Goal: Task Accomplishment & Management: Manage account settings

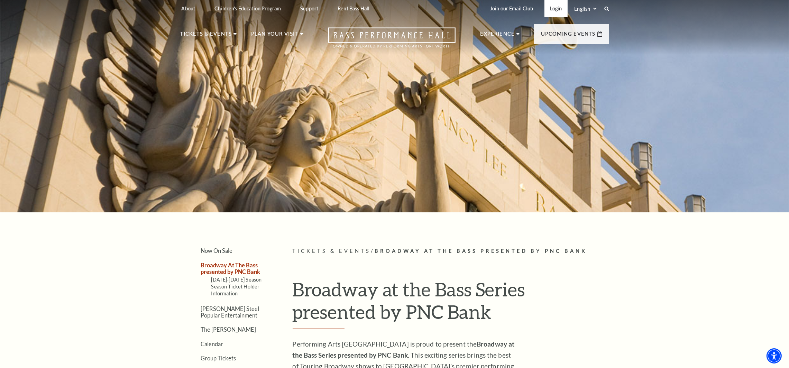
click at [553, 7] on link "Login" at bounding box center [556, 8] width 23 height 17
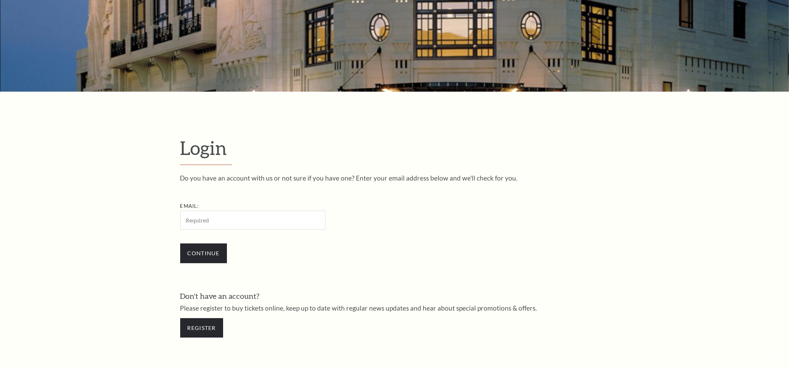
scroll to position [257, 0]
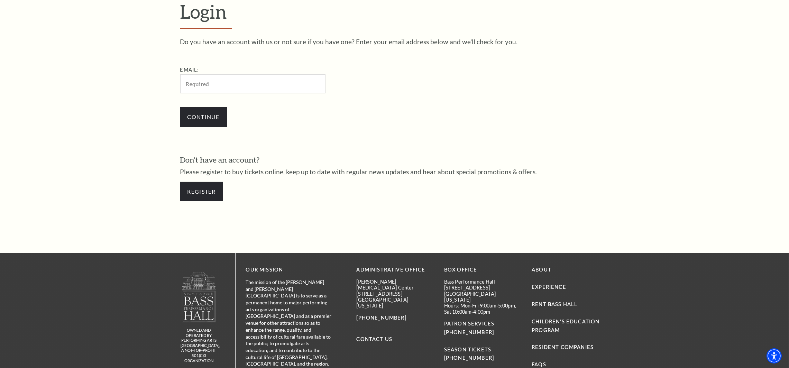
click at [218, 83] on input "Email:" at bounding box center [252, 83] width 145 height 19
type input "carriethegreat80@gmail.com"
click at [189, 116] on input "Continue" at bounding box center [203, 116] width 47 height 19
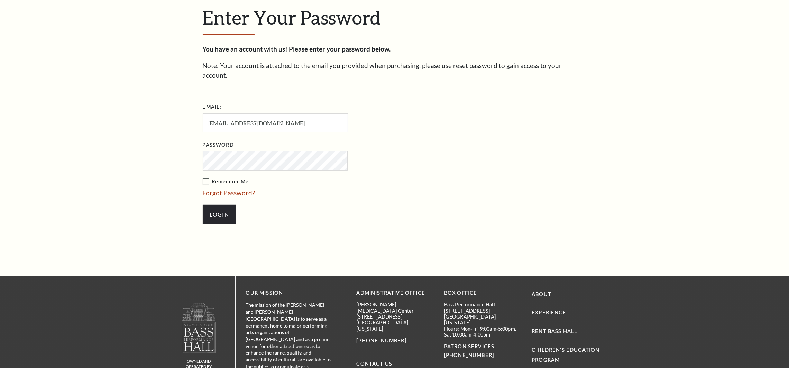
scroll to position [264, 0]
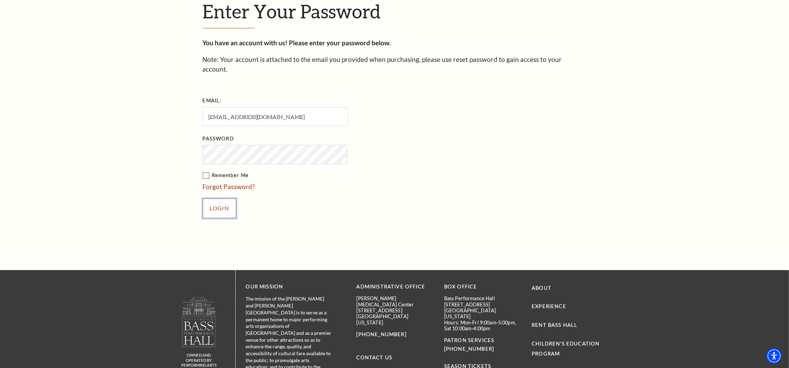
click at [223, 206] on input "Login" at bounding box center [220, 208] width 34 height 19
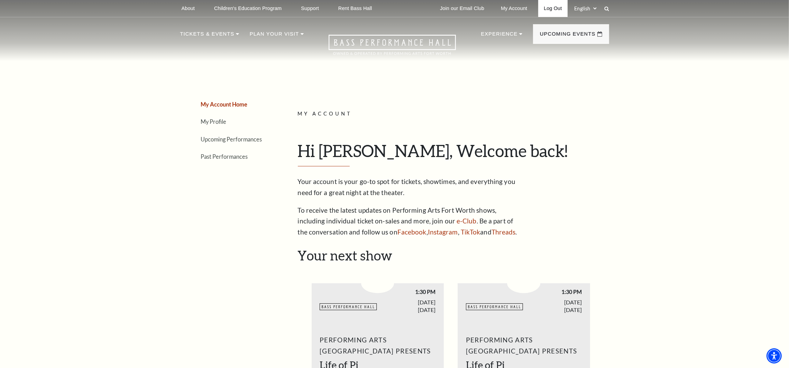
click at [550, 7] on link "Log Out" at bounding box center [552, 8] width 29 height 17
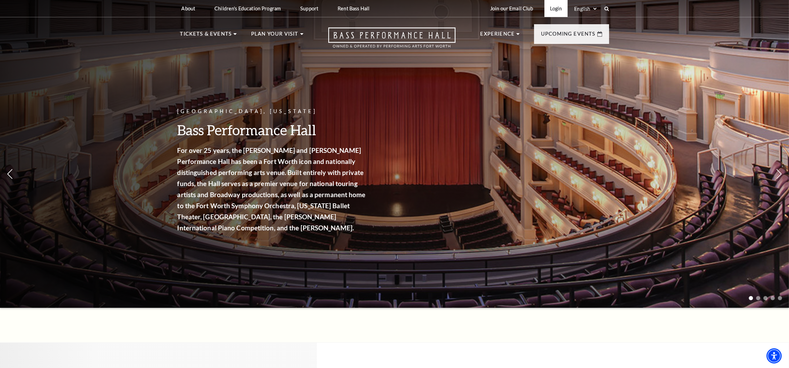
click at [551, 10] on link "Login" at bounding box center [556, 8] width 23 height 17
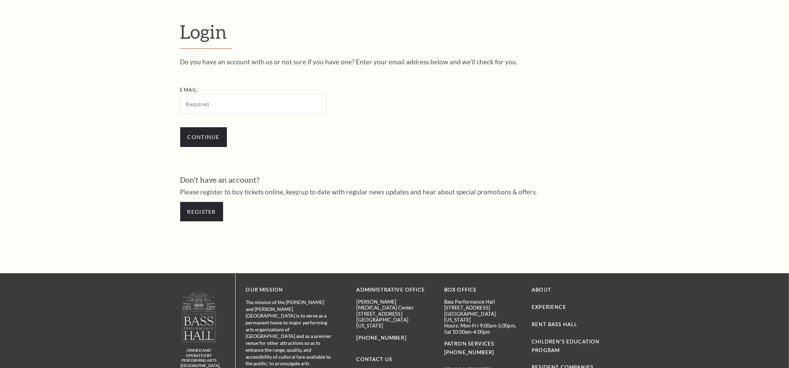
scroll to position [257, 0]
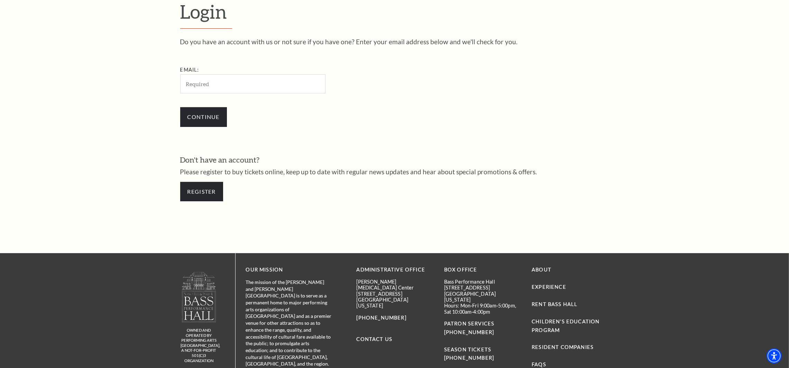
click at [244, 90] on input "Email:" at bounding box center [252, 83] width 145 height 19
type input "[EMAIL_ADDRESS][DOMAIN_NAME]"
click at [213, 117] on input "Continue" at bounding box center [203, 116] width 47 height 19
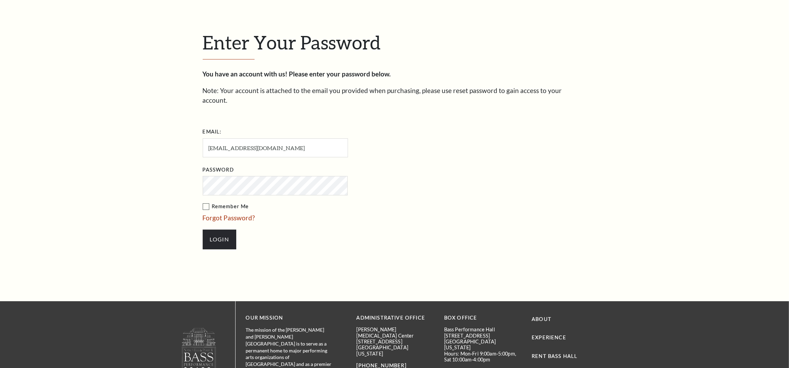
scroll to position [264, 0]
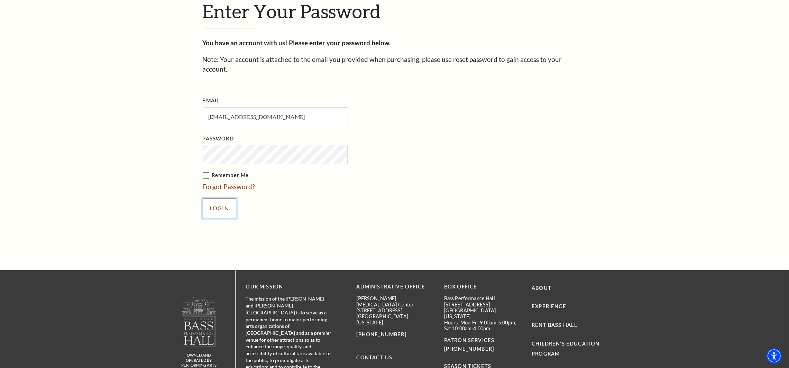
click at [219, 200] on input "Login" at bounding box center [220, 208] width 34 height 19
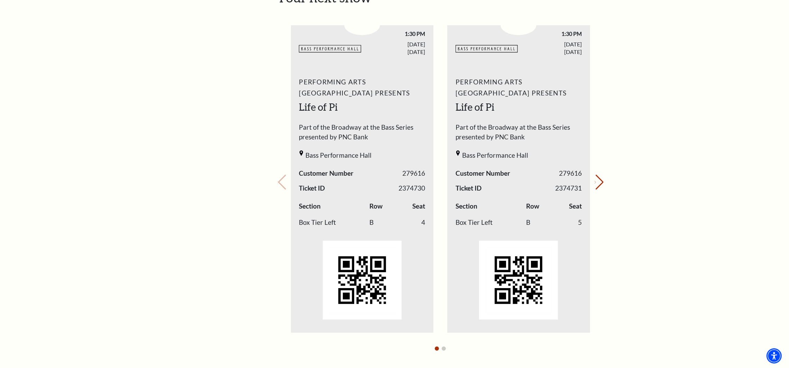
scroll to position [259, 0]
click at [597, 185] on button "Next slide." at bounding box center [599, 181] width 9 height 15
click at [283, 180] on button "Previous slide." at bounding box center [281, 181] width 9 height 15
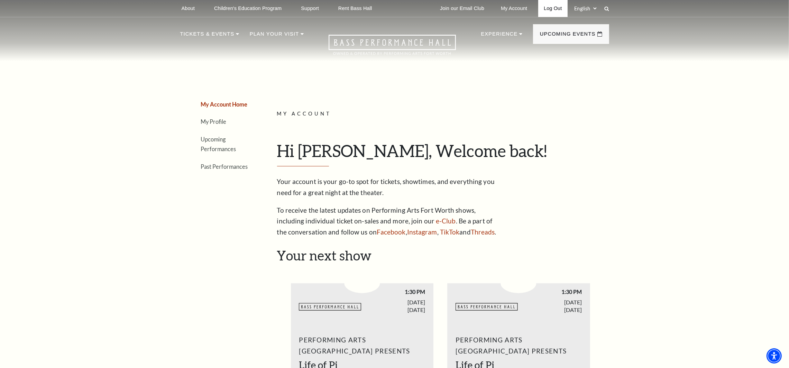
click at [548, 7] on link "Log Out" at bounding box center [552, 8] width 29 height 17
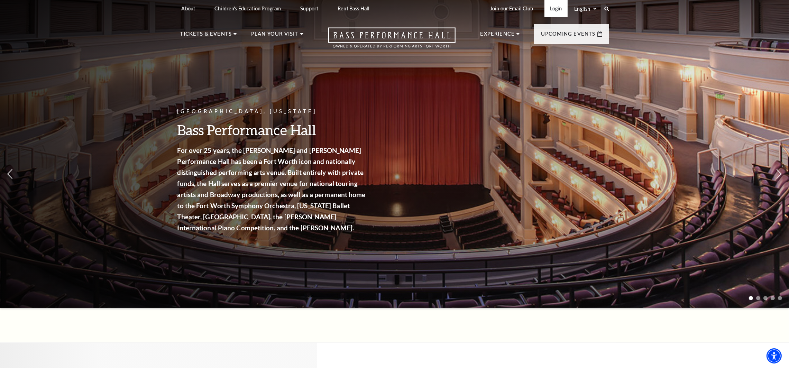
click at [556, 7] on link "Login" at bounding box center [556, 8] width 23 height 17
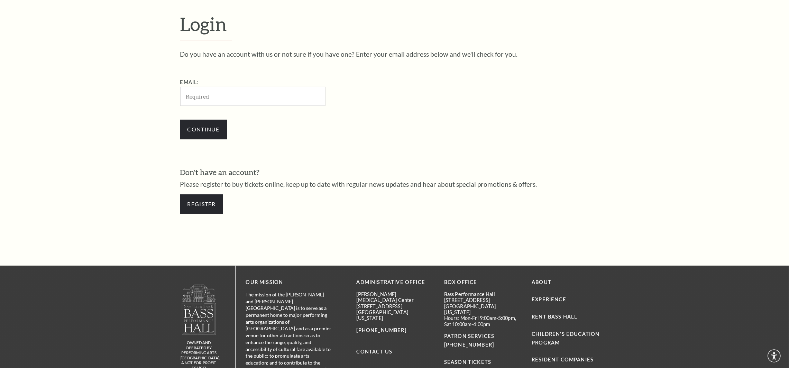
scroll to position [257, 0]
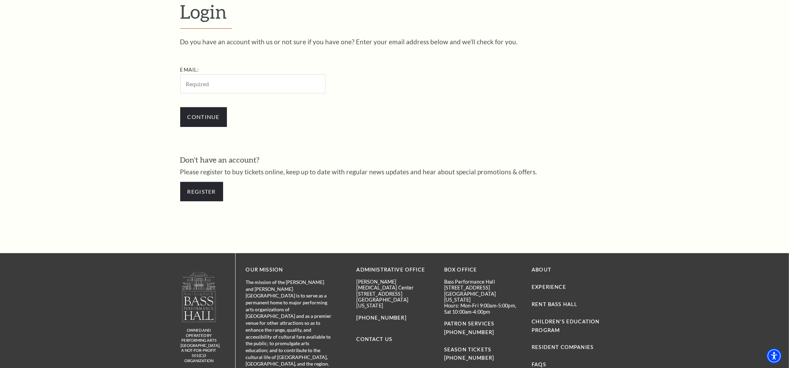
click at [233, 87] on input "Email:" at bounding box center [252, 83] width 145 height 19
type input "stukosolutions@gmail.com"
click at [194, 125] on input "Continue" at bounding box center [203, 116] width 47 height 19
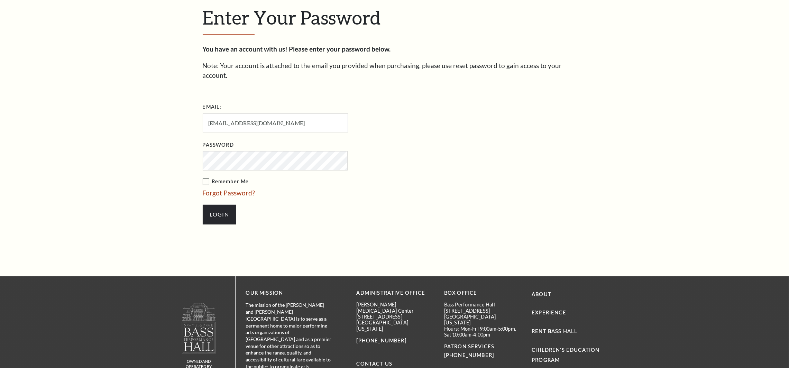
scroll to position [264, 0]
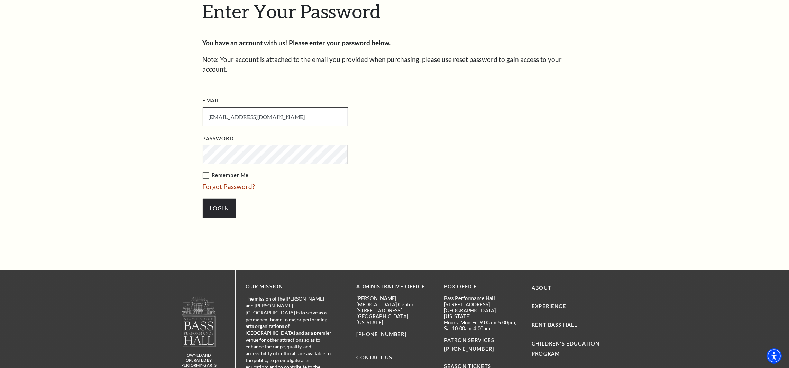
click at [282, 107] on input "[EMAIL_ADDRESS][DOMAIN_NAME]" at bounding box center [275, 116] width 145 height 19
click at [217, 200] on input "Login" at bounding box center [220, 208] width 34 height 19
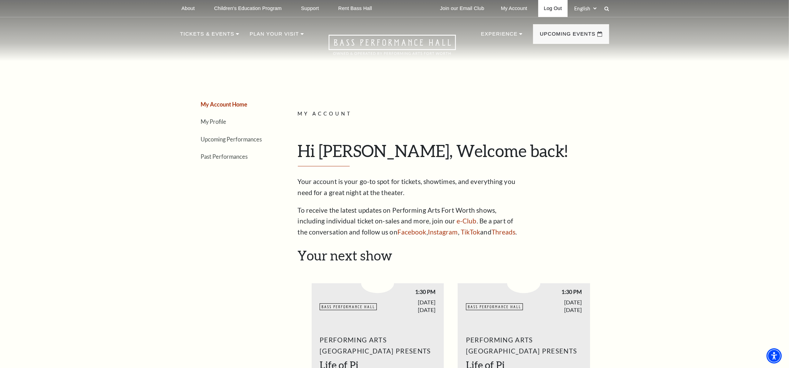
click at [550, 11] on link "Log Out" at bounding box center [552, 8] width 29 height 17
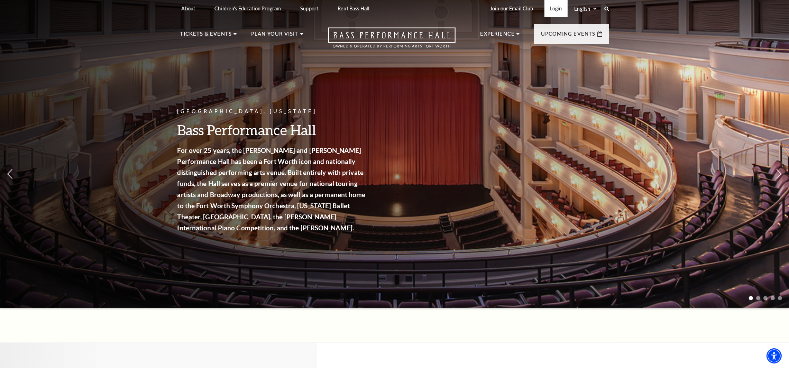
click at [549, 7] on link "Login" at bounding box center [556, 8] width 23 height 17
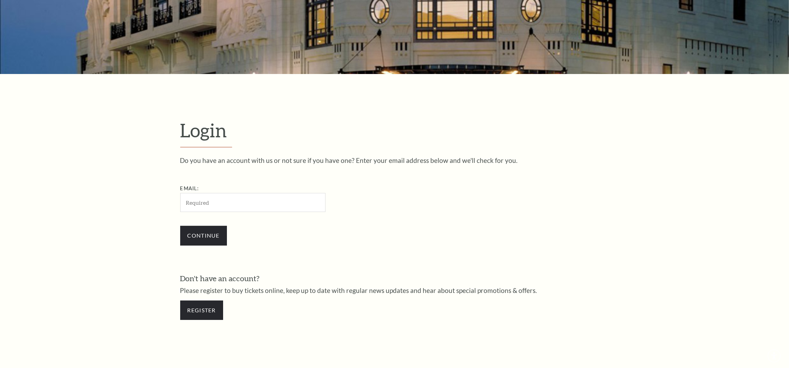
scroll to position [257, 0]
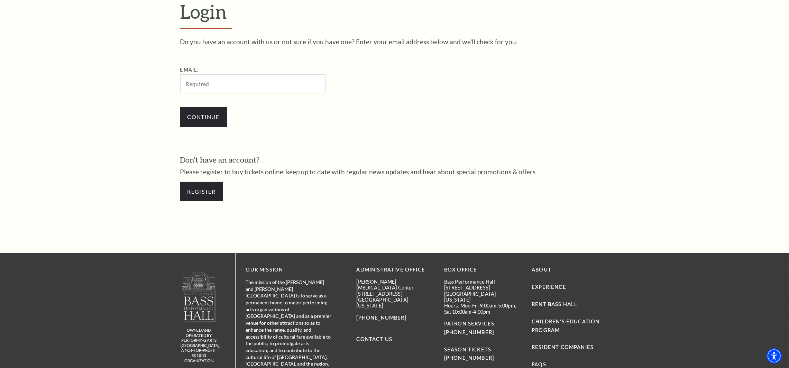
click at [217, 86] on input "Email:" at bounding box center [252, 83] width 145 height 19
type input "[EMAIL_ADDRESS][DOMAIN_NAME]"
click at [204, 119] on input "Continue" at bounding box center [203, 116] width 47 height 19
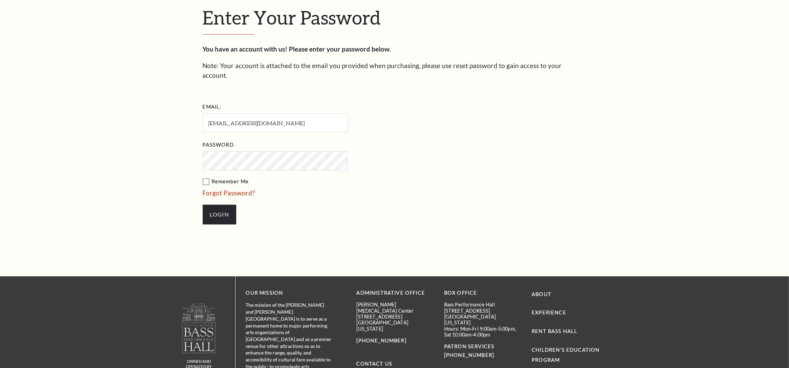
scroll to position [264, 0]
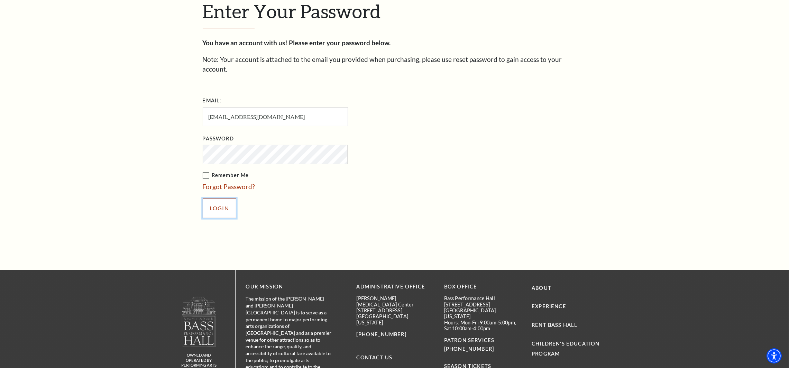
click at [227, 199] on input "Login" at bounding box center [220, 208] width 34 height 19
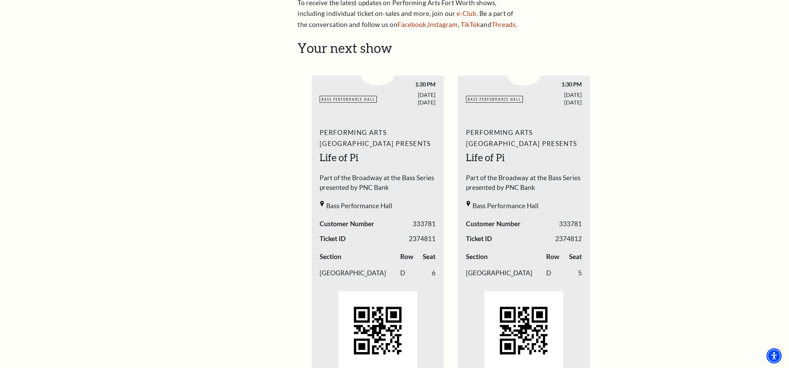
scroll to position [259, 0]
